Goal: Navigation & Orientation: Find specific page/section

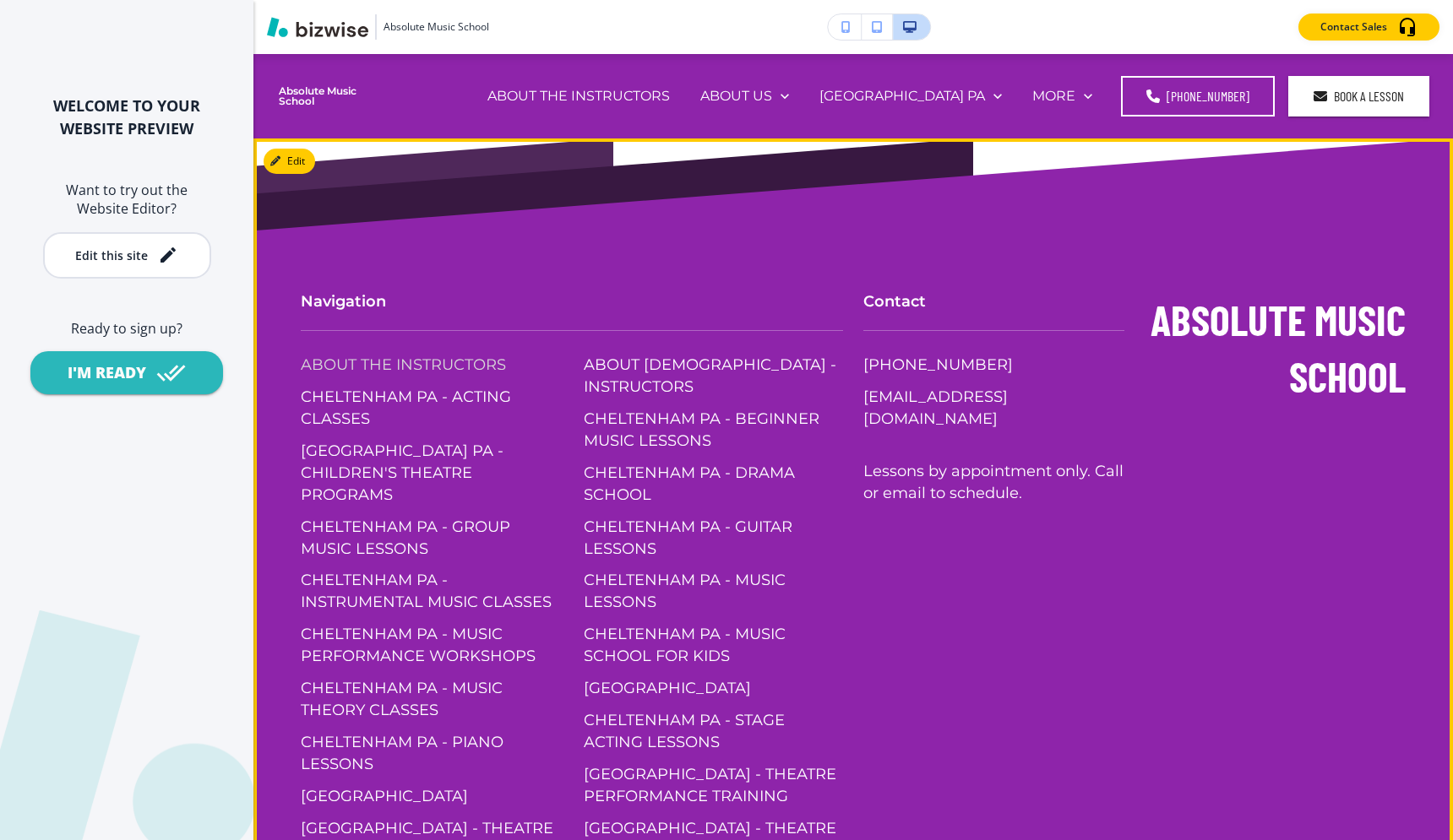
click at [492, 371] on p "ABOUT THE INSTRUCTORS" at bounding box center [403, 366] width 205 height 22
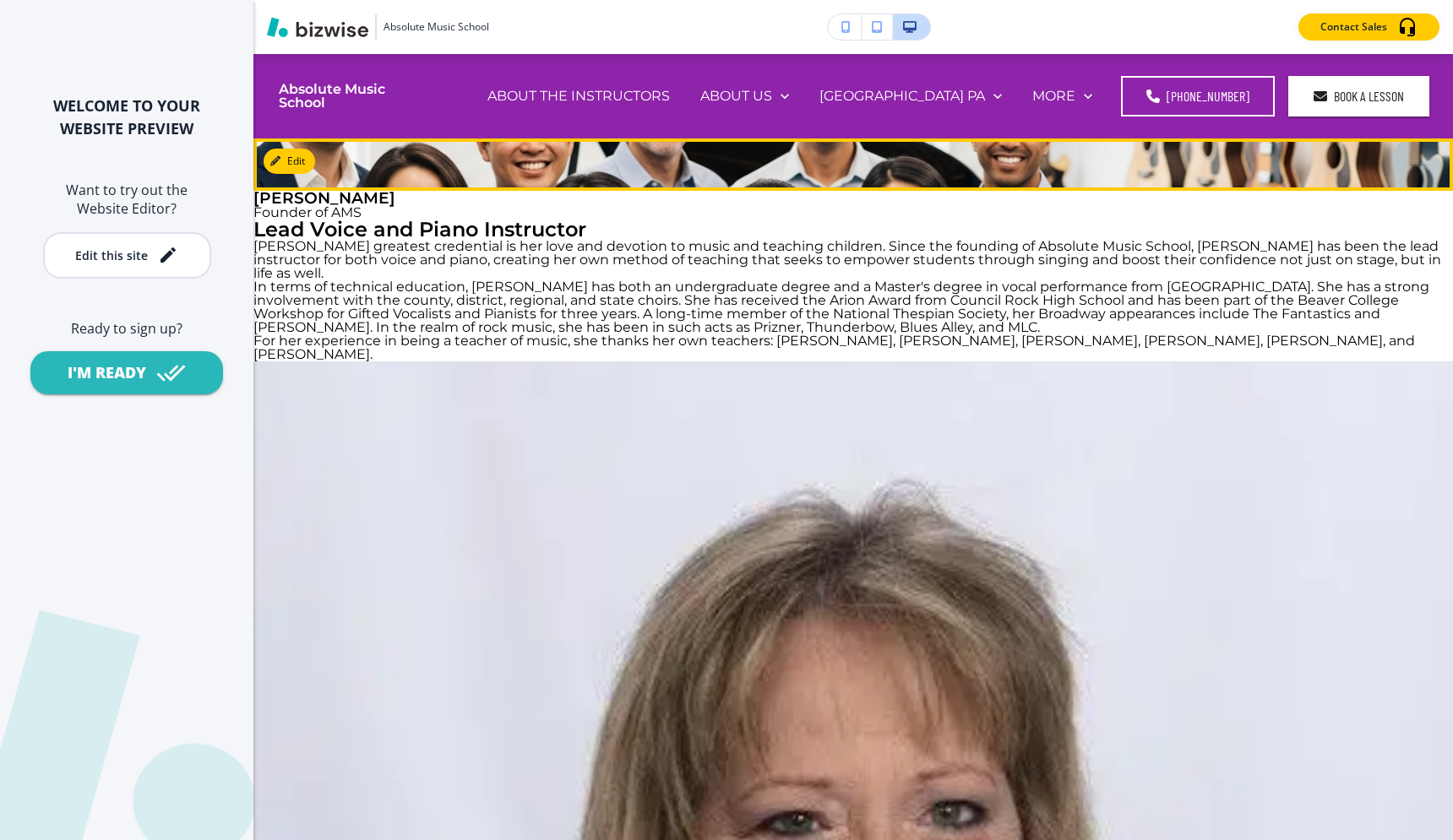
click at [483, 191] on div "Get to know the award‑winning instructors behind our voice, piano, guitar, bass…" at bounding box center [853, 164] width 1200 height 52
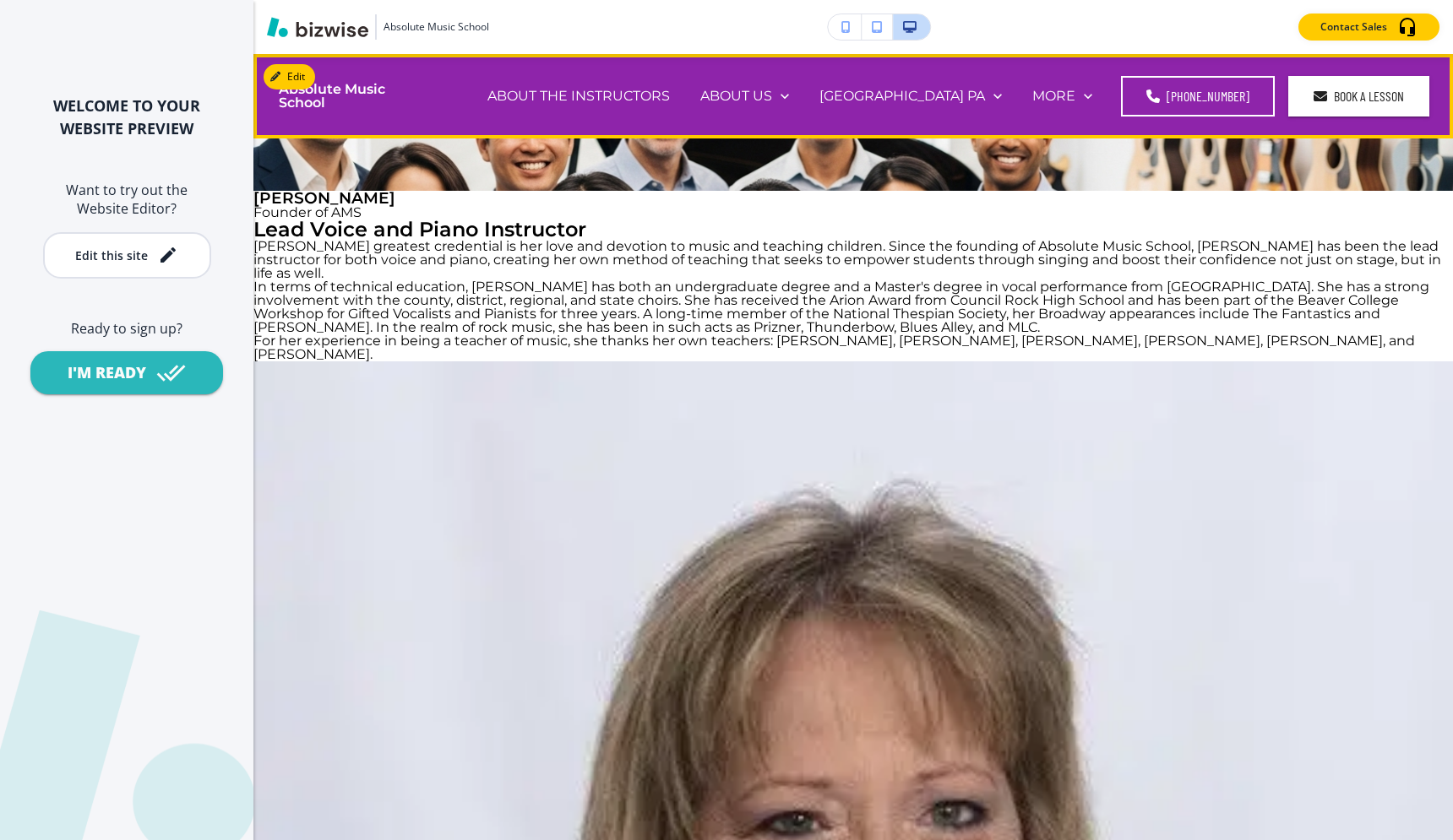
click at [416, 110] on h4 "Absolute Music School" at bounding box center [346, 96] width 136 height 27
click at [359, 87] on h4 "Absolute Music School" at bounding box center [346, 96] width 136 height 27
click at [360, 83] on h4 "Absolute Music School" at bounding box center [346, 96] width 136 height 27
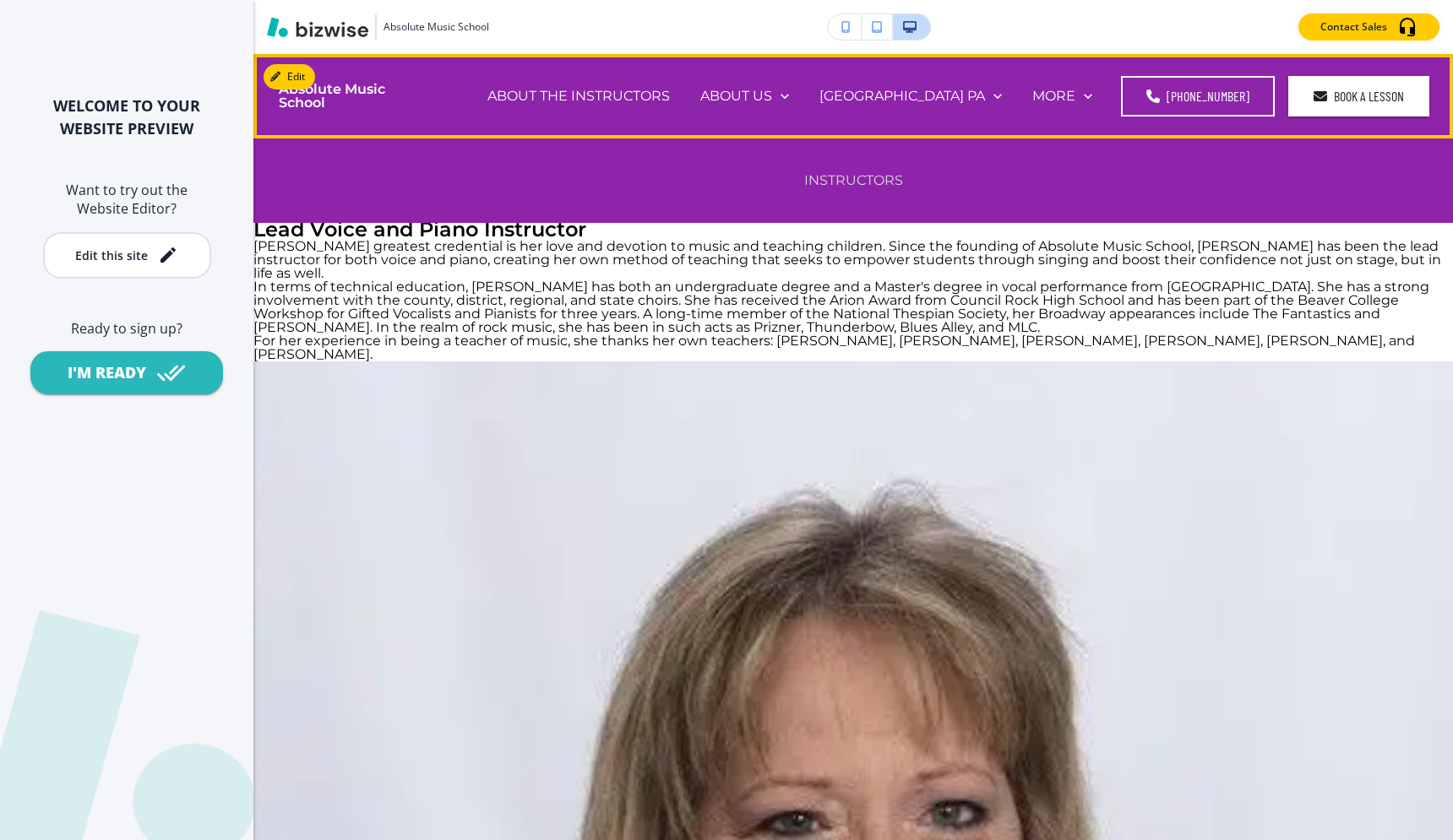
click at [834, 187] on p "INSTRUCTORS" at bounding box center [853, 180] width 98 height 19
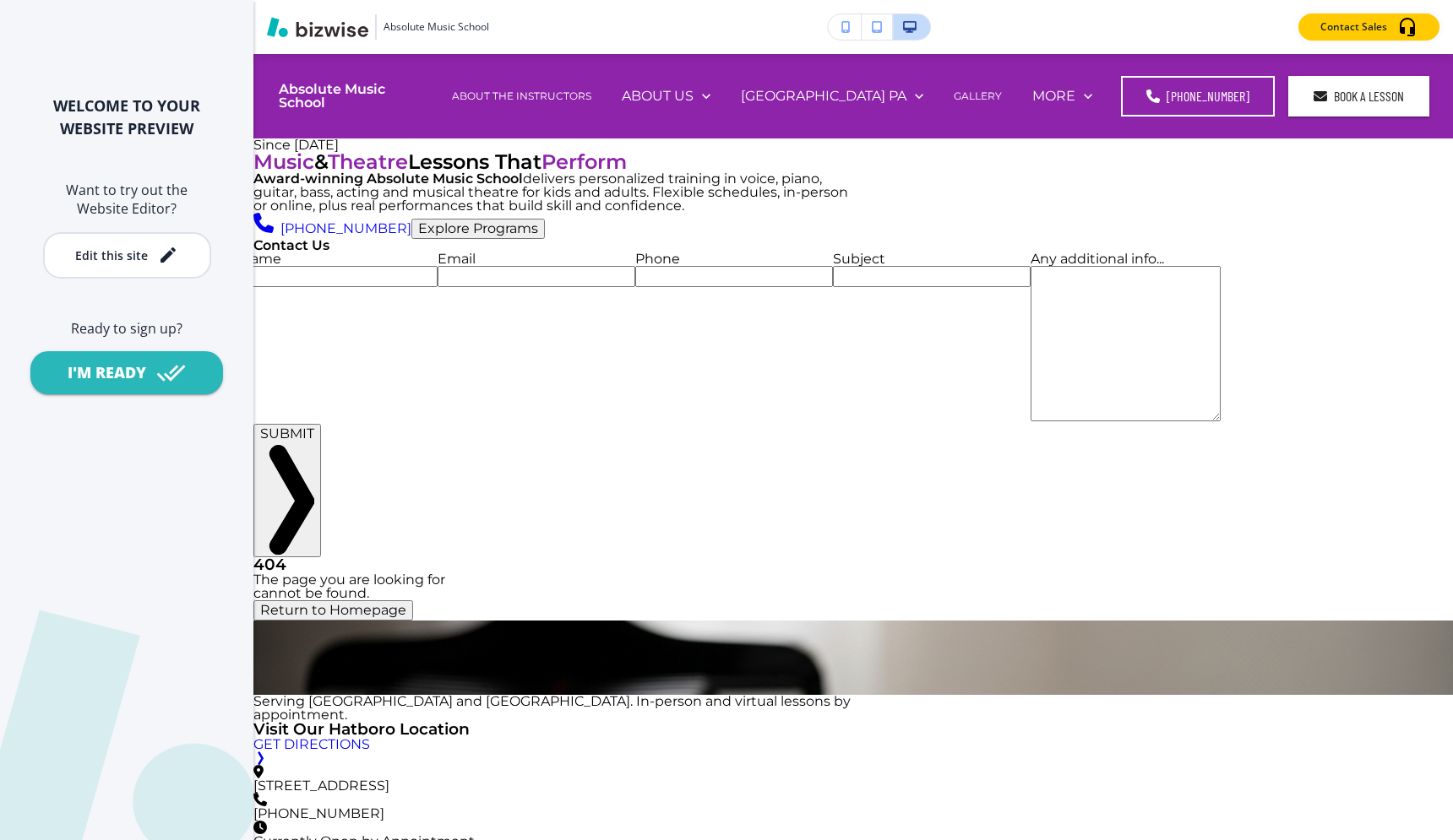
click at [686, 152] on p "Since 1995" at bounding box center [553, 145] width 600 height 14
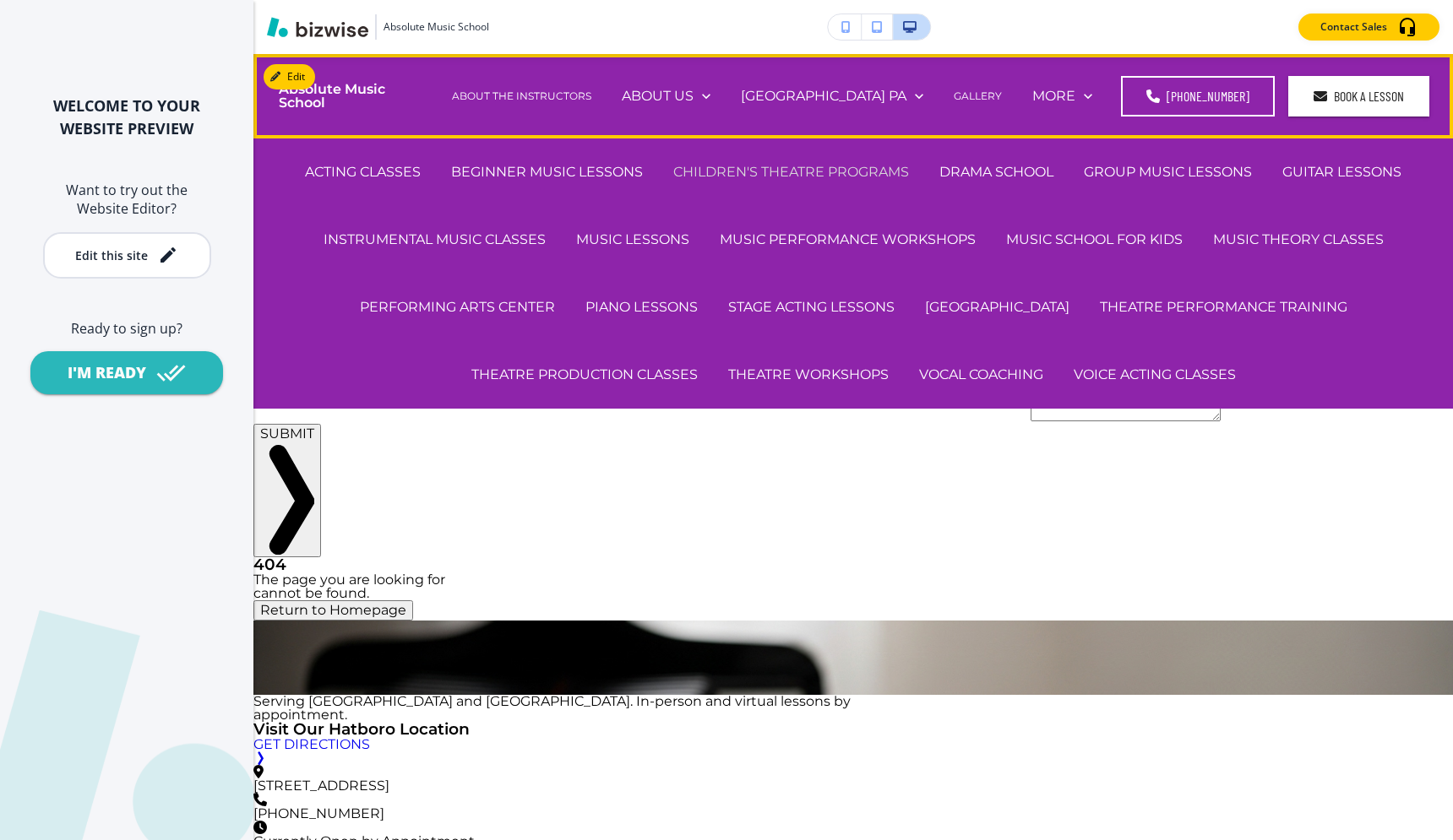
click at [878, 181] on p "CHILDREN'S THEATRE PROGRAMS" at bounding box center [791, 172] width 236 height 19
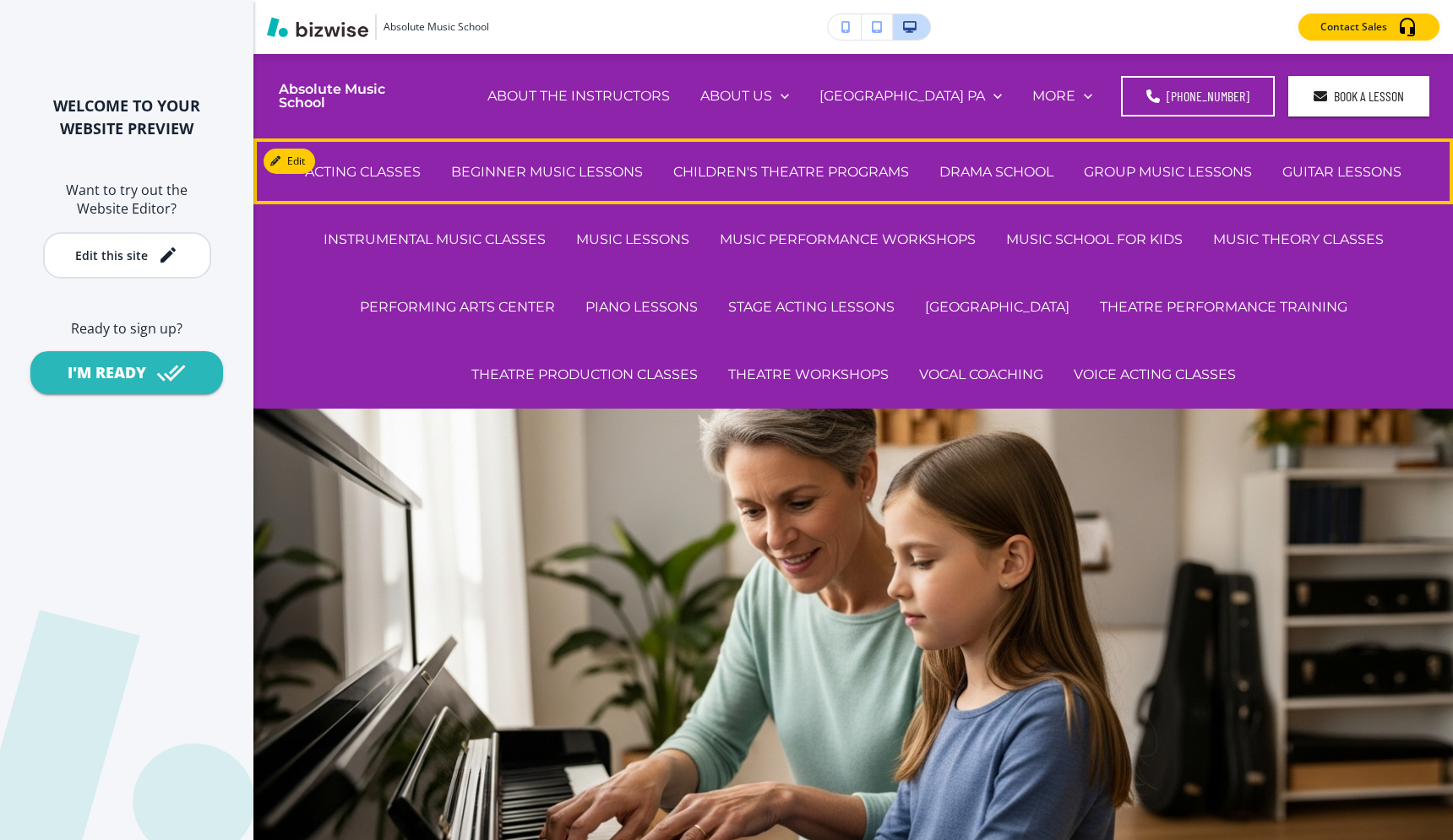
click at [766, 182] on p "Flexible schedules, private coaching and group rehearsals to build confidence a…" at bounding box center [853, 174] width 1200 height 14
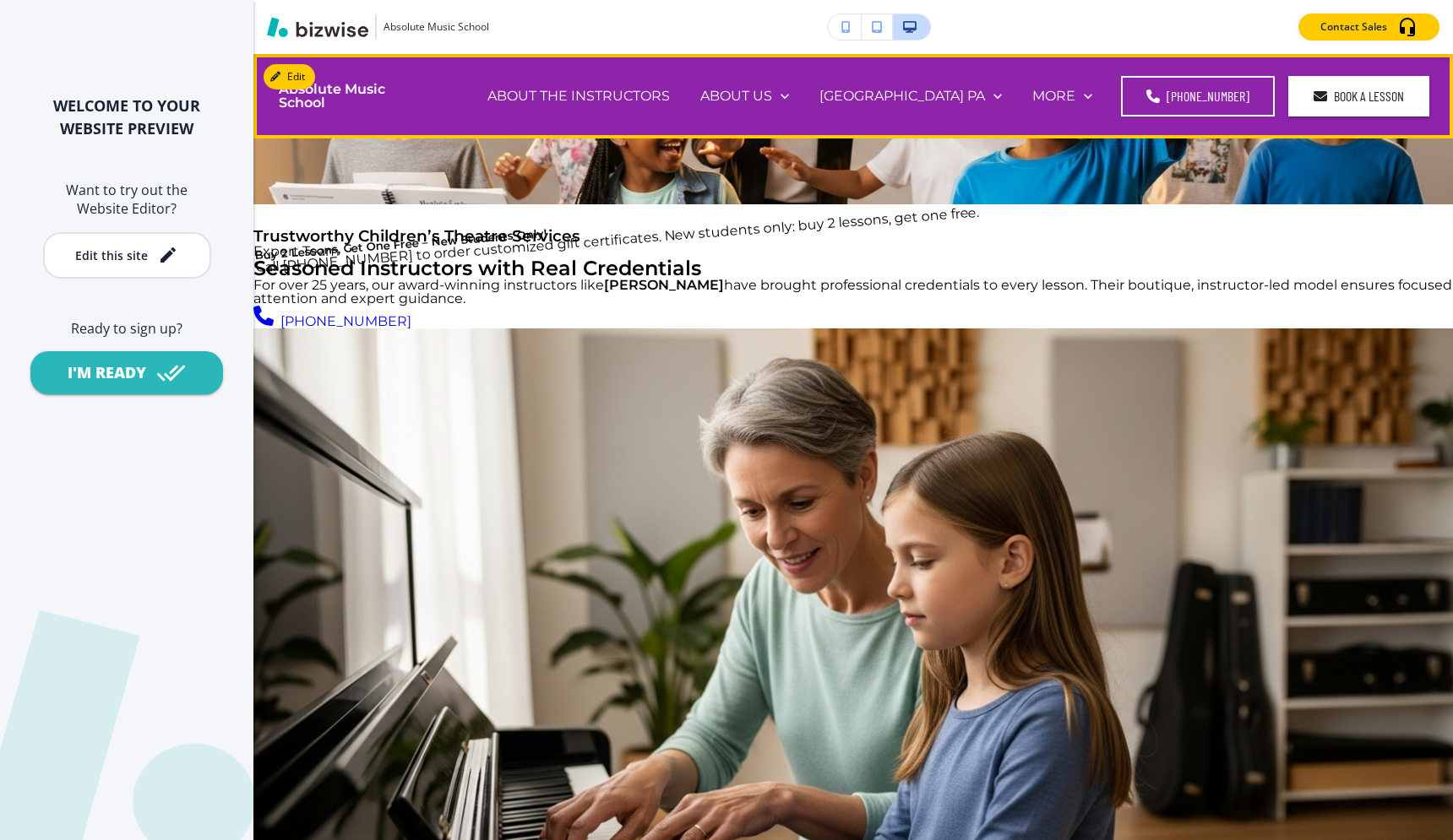
click at [343, 94] on h4 "Absolute Music School" at bounding box center [346, 96] width 136 height 27
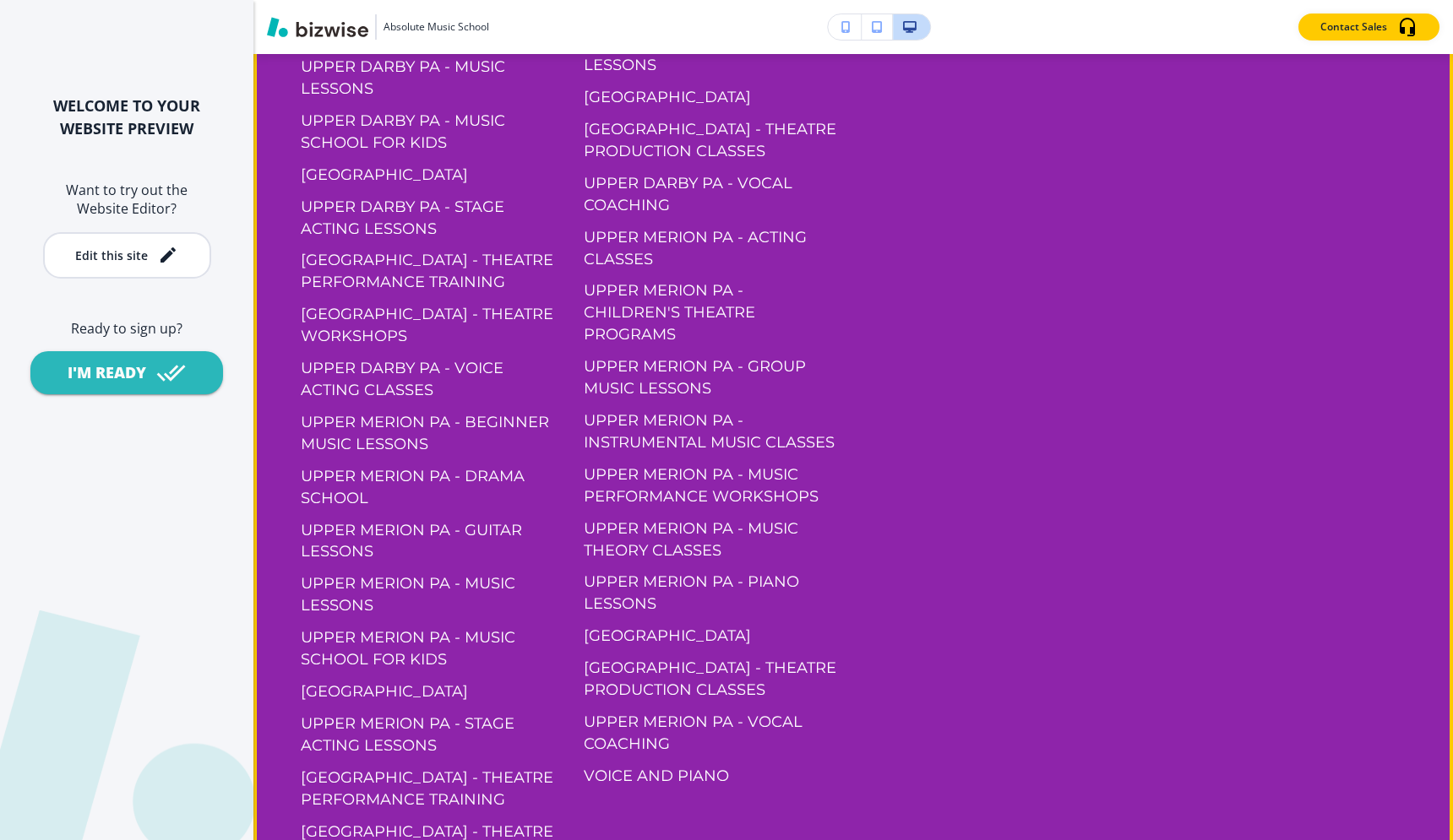
scroll to position [5104, 0]
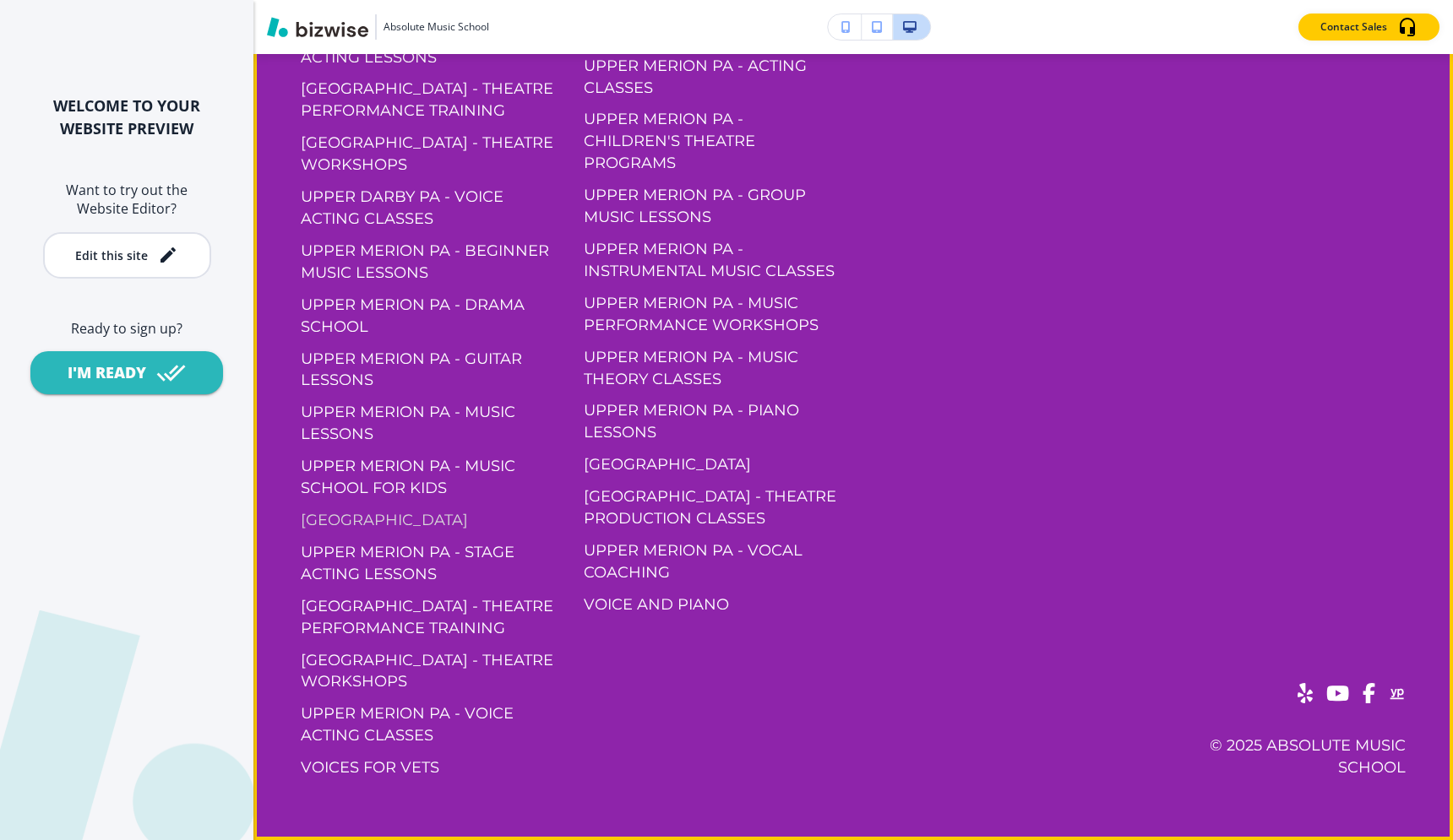
click at [420, 517] on p "[GEOGRAPHIC_DATA]" at bounding box center [384, 522] width 167 height 22
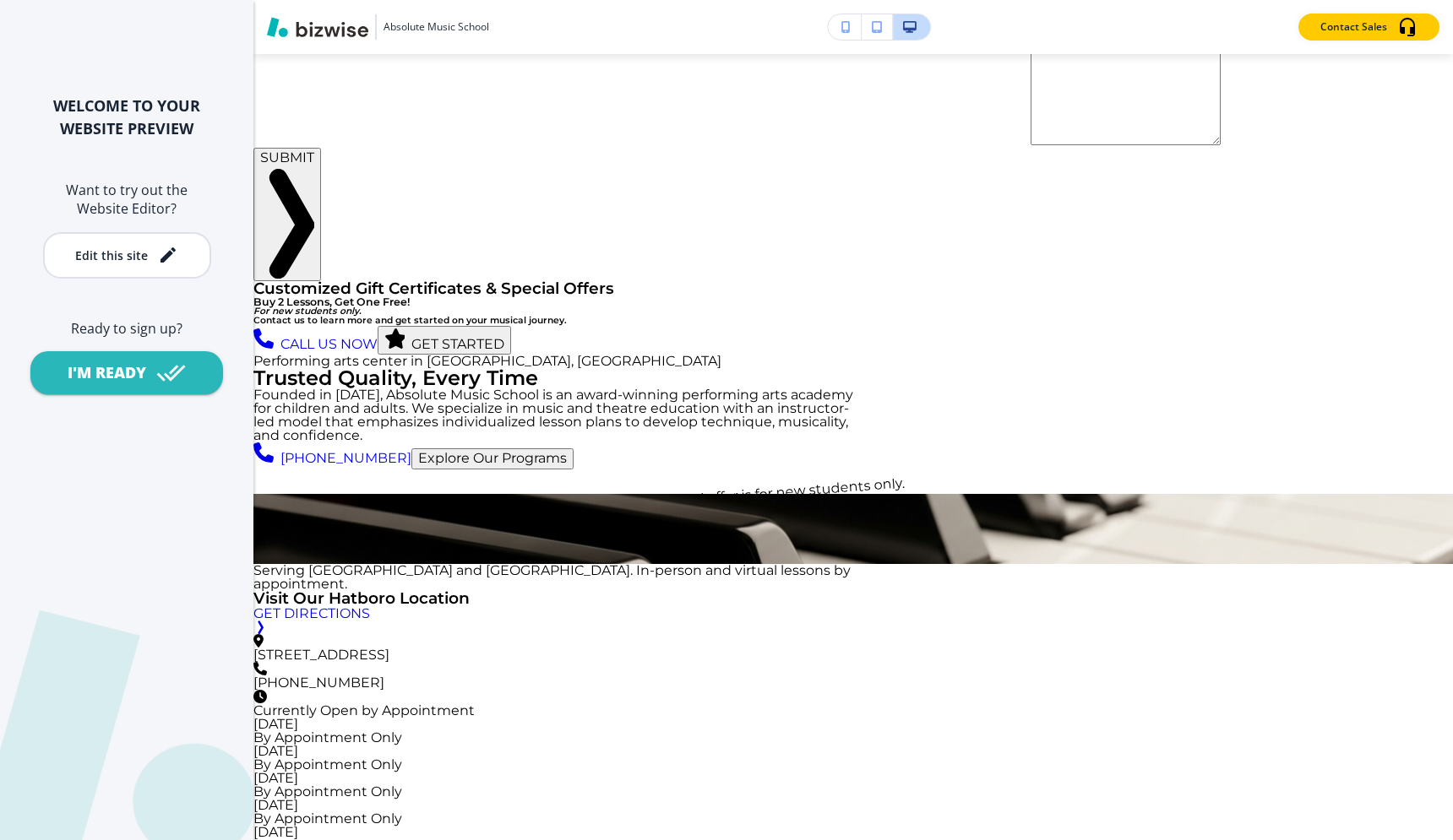
scroll to position [252, 0]
